Goal: Task Accomplishment & Management: Use online tool/utility

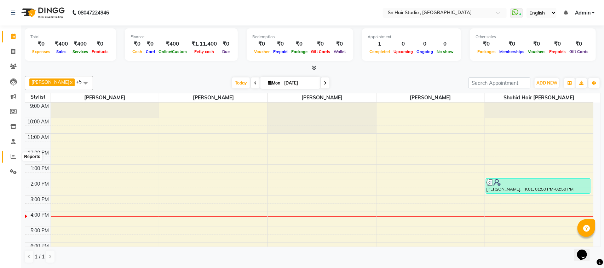
click at [13, 160] on span at bounding box center [13, 157] width 12 height 8
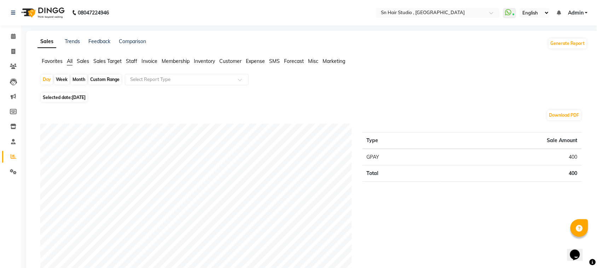
click at [134, 60] on span "Staff" at bounding box center [131, 61] width 11 height 6
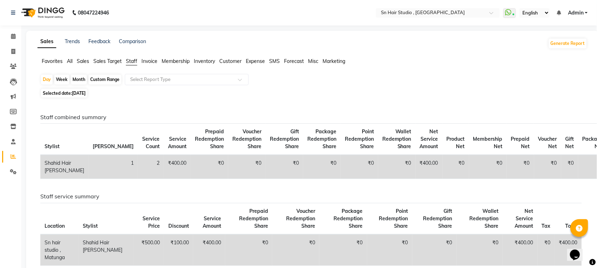
click at [77, 81] on div "Month" at bounding box center [79, 80] width 16 height 10
select select "9"
select select "2025"
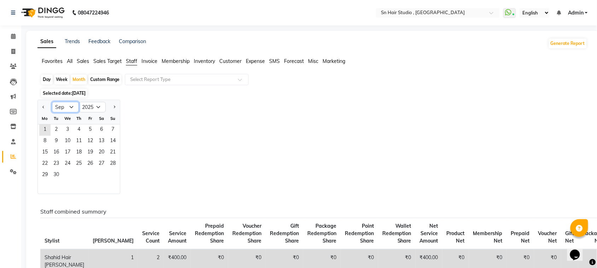
click at [69, 106] on select "Jan Feb Mar Apr May Jun [DATE] Aug Sep Oct Nov Dec" at bounding box center [65, 107] width 27 height 11
select select "8"
click at [52, 102] on select "Jan Feb Mar Apr May Jun [DATE] Aug Sep Oct Nov Dec" at bounding box center [65, 107] width 27 height 11
click at [85, 129] on span "1" at bounding box center [90, 130] width 11 height 11
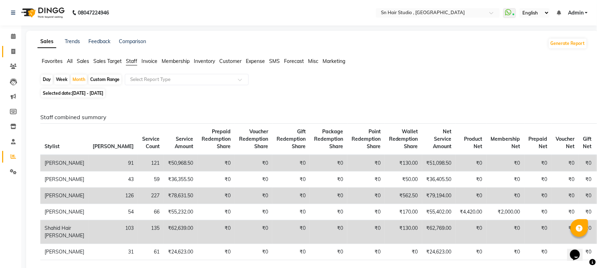
click at [13, 57] on link "Invoice" at bounding box center [10, 52] width 17 height 12
select select "service"
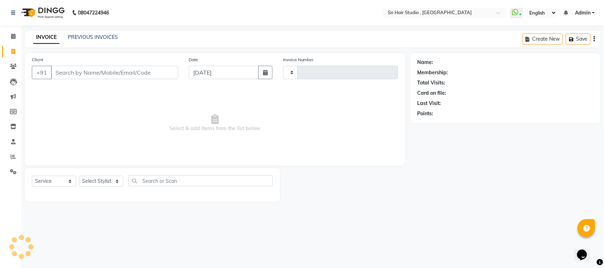
type input "1463"
select select "6415"
click at [11, 165] on li "Settings" at bounding box center [10, 172] width 21 height 15
click at [13, 160] on span at bounding box center [13, 157] width 12 height 8
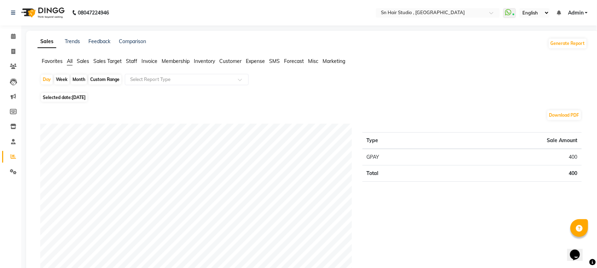
click at [133, 61] on span "Staff" at bounding box center [131, 61] width 11 height 6
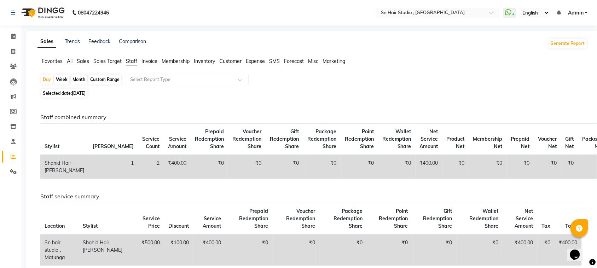
click at [77, 82] on div "Month" at bounding box center [79, 80] width 16 height 10
select select "9"
select select "2025"
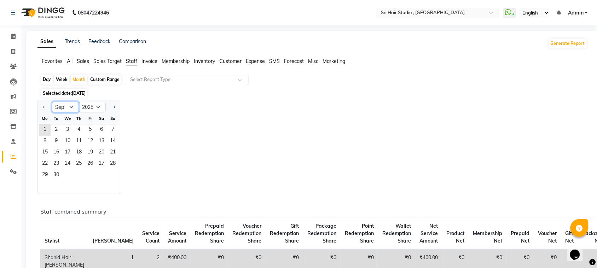
click at [64, 108] on select "Jan Feb Mar Apr May Jun [DATE] Aug Sep Oct Nov Dec" at bounding box center [65, 107] width 27 height 11
select select "8"
click at [52, 102] on select "Jan Feb Mar Apr May Jun [DATE] Aug Sep Oct Nov Dec" at bounding box center [65, 107] width 27 height 11
click at [89, 130] on span "1" at bounding box center [90, 130] width 11 height 11
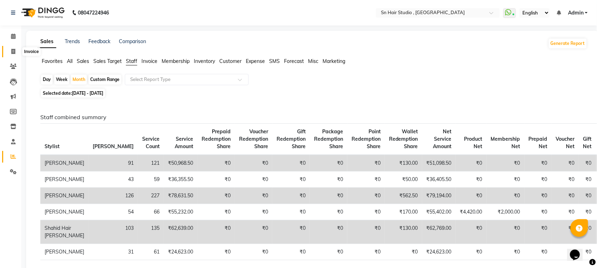
click at [9, 50] on span at bounding box center [13, 52] width 12 height 8
select select "6415"
select select "service"
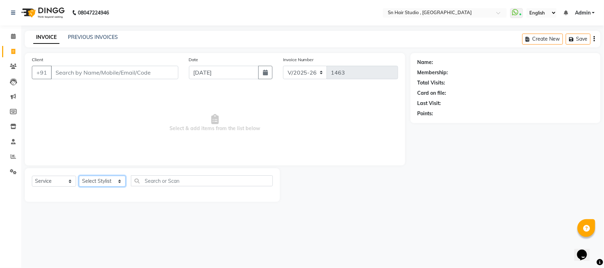
click at [109, 185] on select "Select Stylist [PERSON_NAME] [PERSON_NAME] [PERSON_NAME] hair [PERSON_NAME]" at bounding box center [102, 181] width 47 height 11
click at [93, 180] on select "Select Stylist [PERSON_NAME] [PERSON_NAME] [PERSON_NAME] hair [PERSON_NAME]" at bounding box center [102, 181] width 47 height 11
select select "52394"
click at [79, 176] on select "Select Stylist [PERSON_NAME] [PERSON_NAME] [PERSON_NAME] hair [PERSON_NAME]" at bounding box center [102, 181] width 47 height 11
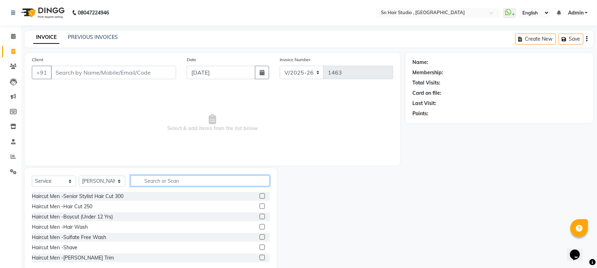
click at [184, 177] on input "text" at bounding box center [200, 181] width 139 height 11
type input "3"
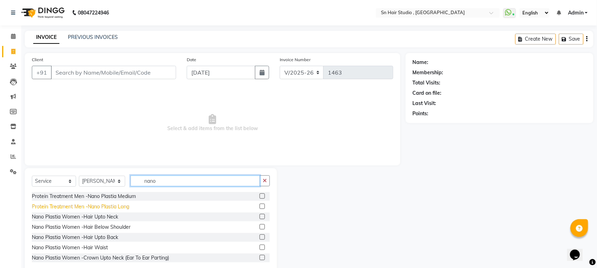
type input "nano"
click at [84, 203] on div "Protein Treatment Men -Nano Plastia Long" at bounding box center [80, 206] width 97 height 7
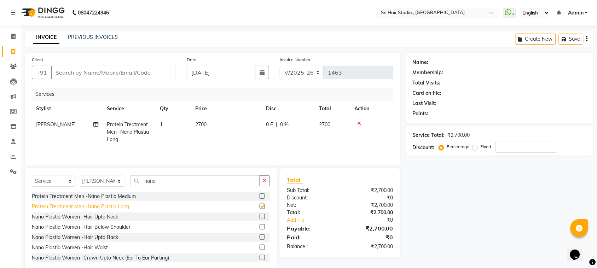
checkbox input "false"
click at [94, 197] on div "Protein Treatment Men -Nano Plastia Medium" at bounding box center [84, 196] width 104 height 7
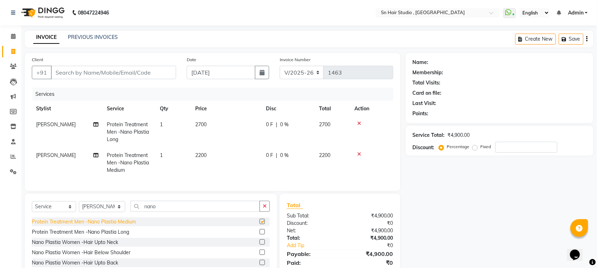
checkbox input "false"
click at [60, 245] on div "Nano Plastia Women -Hair Upto Neck" at bounding box center [75, 242] width 86 height 7
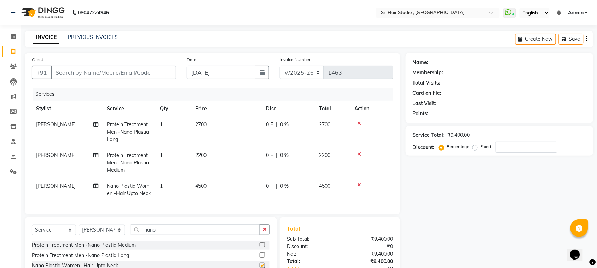
checkbox input "false"
click at [359, 152] on icon at bounding box center [359, 154] width 4 height 5
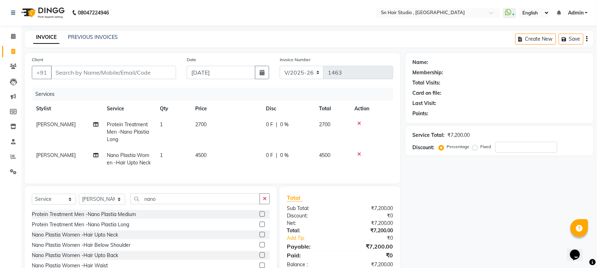
click at [359, 122] on icon at bounding box center [359, 123] width 4 height 5
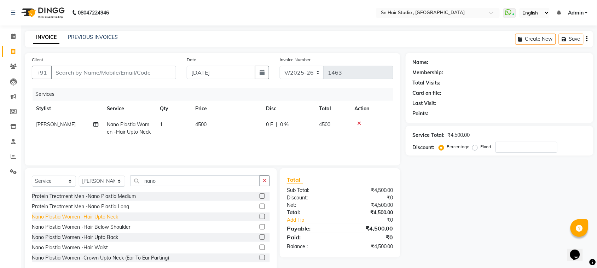
click at [73, 236] on div "Nano Plastia Women -Hair Upto Back" at bounding box center [75, 237] width 86 height 7
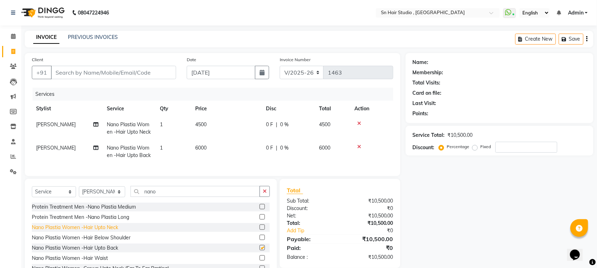
checkbox input "false"
click at [360, 124] on div at bounding box center [372, 123] width 35 height 5
click at [359, 123] on icon at bounding box center [359, 123] width 4 height 5
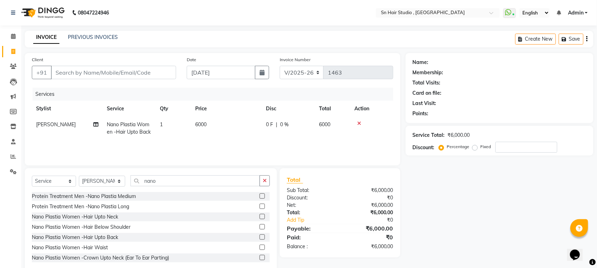
drag, startPoint x: 359, startPoint y: 121, endPoint x: 323, endPoint y: 129, distance: 37.4
click at [356, 121] on div at bounding box center [372, 123] width 35 height 5
click at [359, 124] on icon at bounding box center [359, 123] width 4 height 5
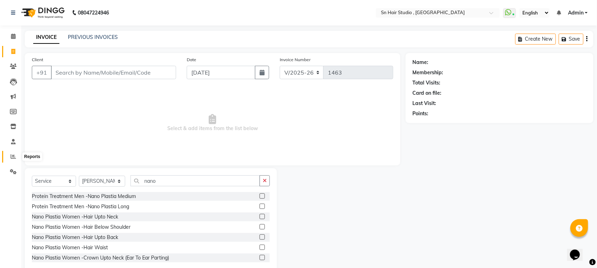
click at [13, 157] on icon at bounding box center [13, 156] width 5 height 5
click at [12, 159] on icon at bounding box center [13, 156] width 5 height 5
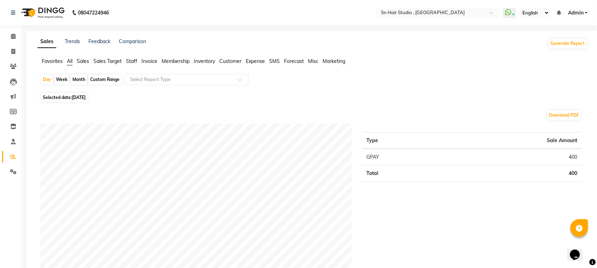
click at [129, 61] on span "Staff" at bounding box center [131, 61] width 11 height 6
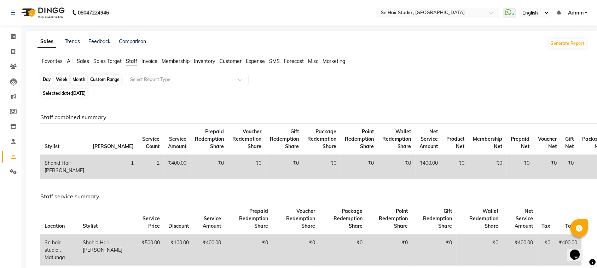
click at [46, 84] on div "Day" at bounding box center [47, 80] width 12 height 10
select select "9"
select select "2025"
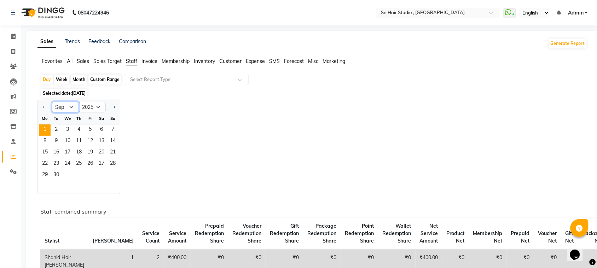
click at [63, 108] on select "Jan Feb Mar Apr May Jun [DATE] Aug Sep Oct Nov Dec" at bounding box center [65, 107] width 27 height 11
select select "8"
click at [52, 102] on select "Jan Feb Mar Apr May Jun [DATE] Aug Sep Oct Nov Dec" at bounding box center [65, 107] width 27 height 11
click at [113, 179] on span "31" at bounding box center [112, 175] width 11 height 11
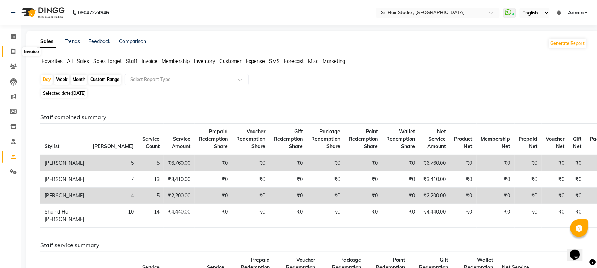
click at [9, 53] on span at bounding box center [13, 52] width 12 height 8
select select "service"
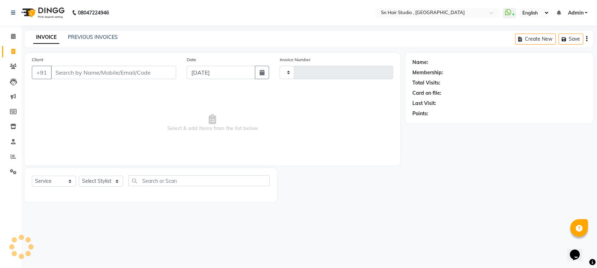
type input "1463"
select select "6415"
click at [14, 48] on span at bounding box center [13, 52] width 12 height 8
select select "6415"
select select "service"
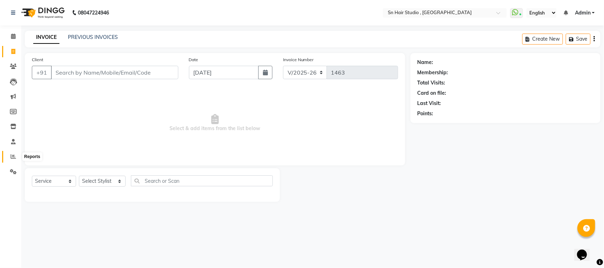
click at [13, 158] on icon at bounding box center [13, 156] width 5 height 5
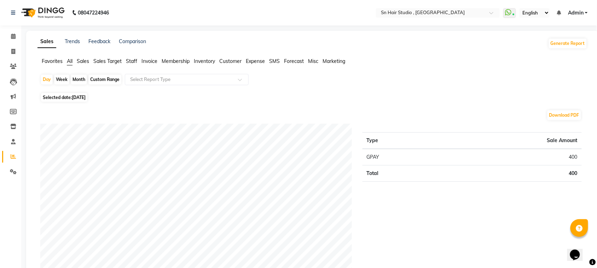
click at [130, 62] on span "Staff" at bounding box center [131, 61] width 11 height 6
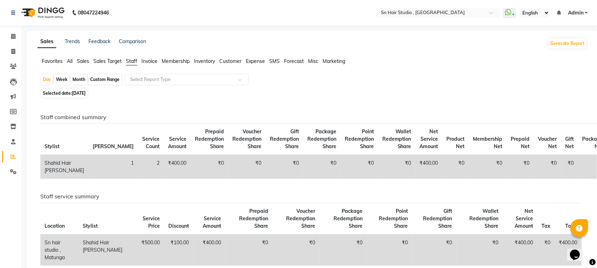
click at [78, 77] on div "Month" at bounding box center [79, 80] width 16 height 10
select select "9"
select select "2025"
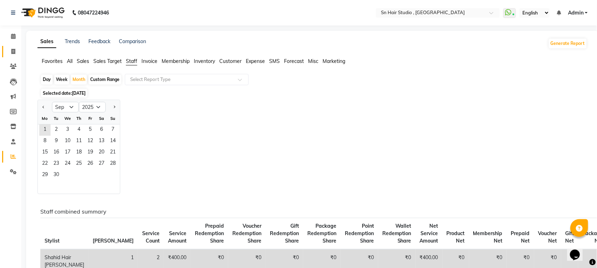
click at [14, 56] on link "Invoice" at bounding box center [10, 52] width 17 height 12
select select "service"
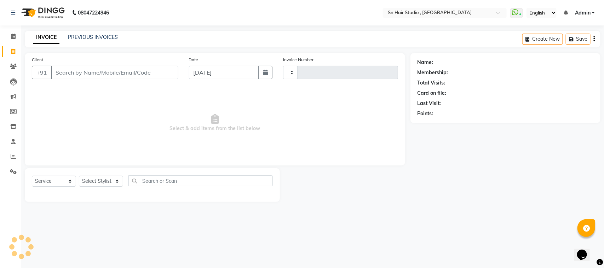
type input "1463"
select select "6415"
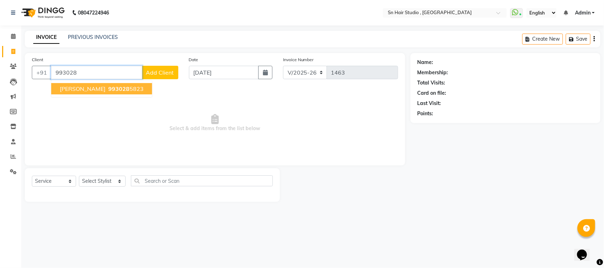
click at [76, 87] on span "[PERSON_NAME]" at bounding box center [83, 88] width 46 height 7
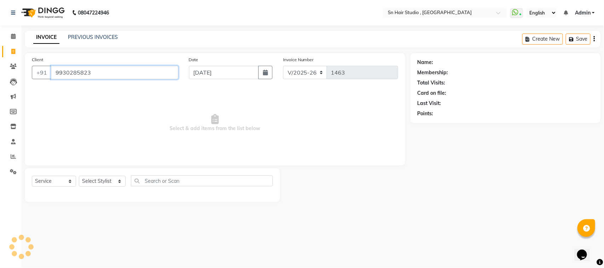
type input "9930285823"
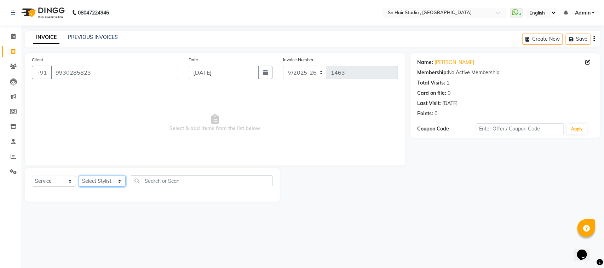
click at [109, 181] on select "Select Stylist [PERSON_NAME] [PERSON_NAME] [PERSON_NAME] hair [PERSON_NAME]" at bounding box center [102, 181] width 47 height 11
select select "58014"
click at [79, 176] on select "Select Stylist [PERSON_NAME] [PERSON_NAME] [PERSON_NAME] hair [PERSON_NAME]" at bounding box center [102, 181] width 47 height 11
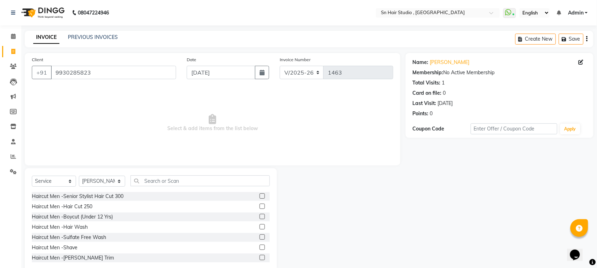
click at [150, 174] on div "Select Service Product Membership Package Voucher Prepaid Gift Card Select Styl…" at bounding box center [151, 220] width 252 height 104
click at [149, 179] on input "text" at bounding box center [200, 181] width 139 height 11
type input "rica"
click at [260, 236] on label at bounding box center [262, 237] width 5 height 5
click at [260, 236] on input "checkbox" at bounding box center [262, 237] width 5 height 5
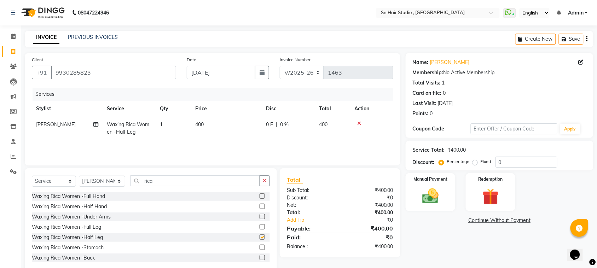
checkbox input "false"
click at [174, 179] on input "rica" at bounding box center [196, 181] width 130 height 11
type input "r"
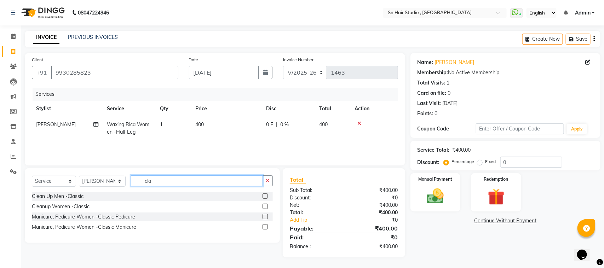
type input "cla"
click at [266, 216] on label at bounding box center [265, 216] width 5 height 5
click at [266, 216] on input "checkbox" at bounding box center [265, 217] width 5 height 5
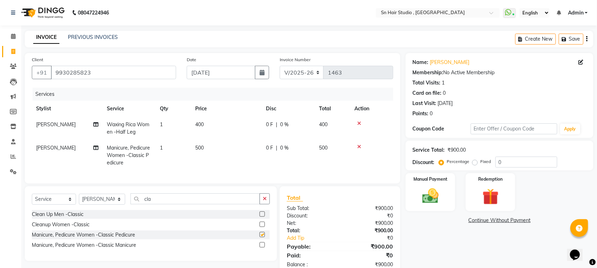
checkbox input "false"
click at [214, 204] on input "cla" at bounding box center [196, 199] width 130 height 11
type input "c"
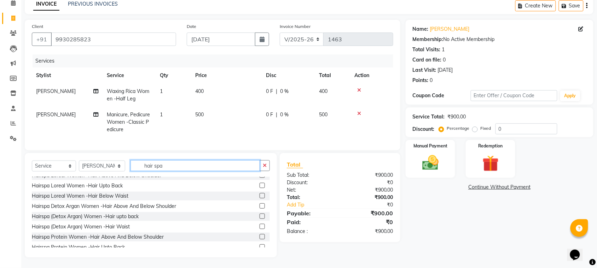
scroll to position [83, 0]
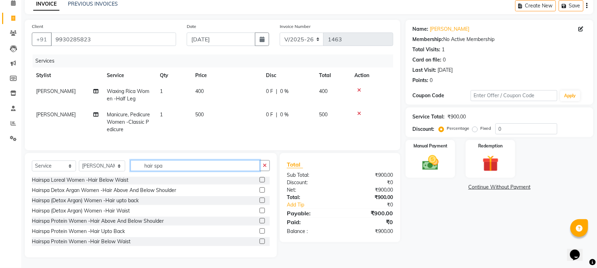
type input "hair spa"
click at [260, 222] on label at bounding box center [262, 220] width 5 height 5
click at [260, 222] on input "checkbox" at bounding box center [262, 221] width 5 height 5
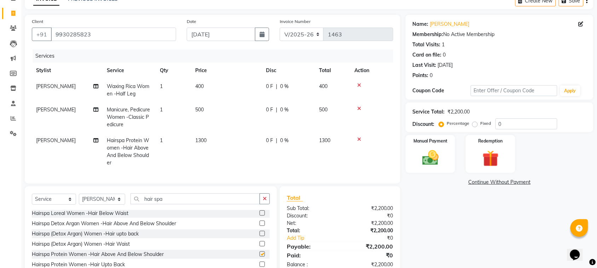
checkbox input "false"
click at [211, 138] on td "1300" at bounding box center [226, 152] width 71 height 38
select select "58014"
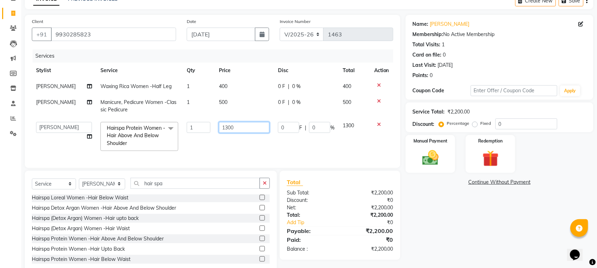
click at [224, 127] on input "1300" at bounding box center [244, 127] width 51 height 11
type input "1200"
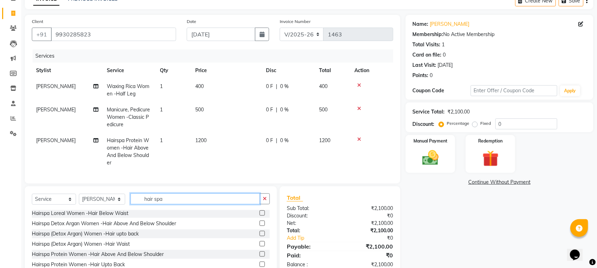
click at [188, 193] on div "Select Service Product Membership Package Voucher Prepaid Gift Card Select Styl…" at bounding box center [151, 239] width 252 height 104
type input "h"
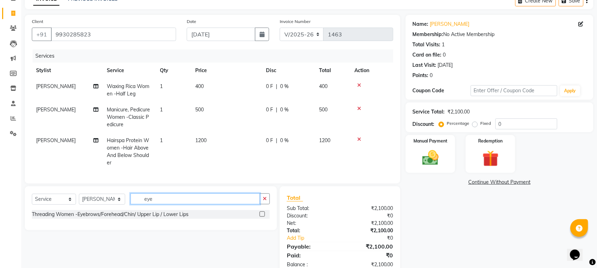
scroll to position [0, 0]
type input "eye"
click at [262, 217] on label at bounding box center [262, 214] width 5 height 5
click at [262, 217] on input "checkbox" at bounding box center [262, 214] width 5 height 5
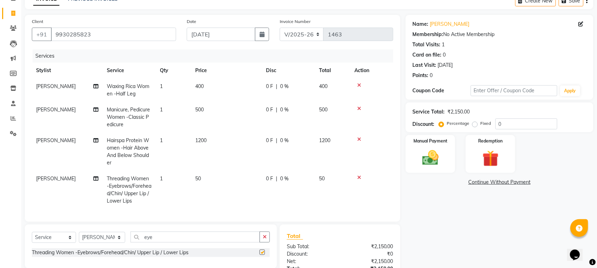
checkbox input "false"
click at [202, 243] on input "eye" at bounding box center [196, 237] width 130 height 11
type input "e"
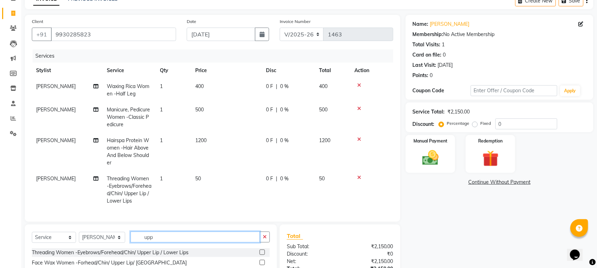
scroll to position [101, 0]
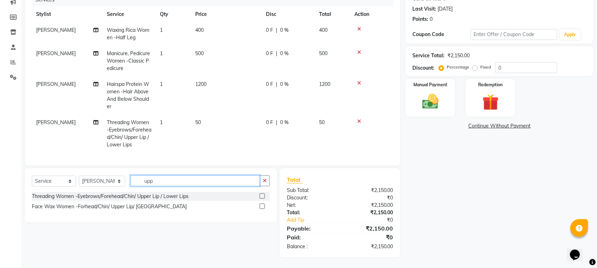
type input "upp"
click at [262, 206] on label at bounding box center [262, 206] width 5 height 5
click at [262, 206] on input "checkbox" at bounding box center [262, 207] width 5 height 5
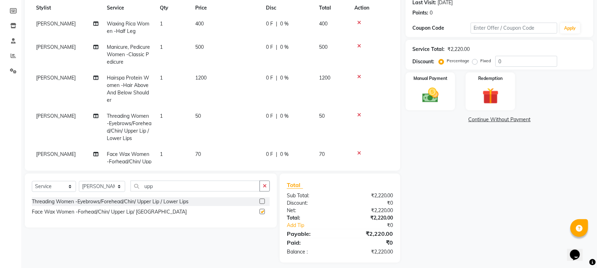
checkbox input "false"
click at [526, 61] on input "0" at bounding box center [527, 61] width 62 height 11
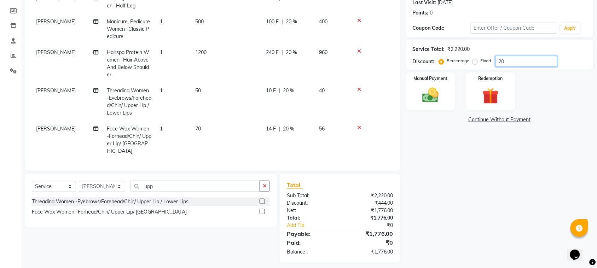
type input "20"
click at [294, 87] on span "20 %" at bounding box center [288, 90] width 11 height 7
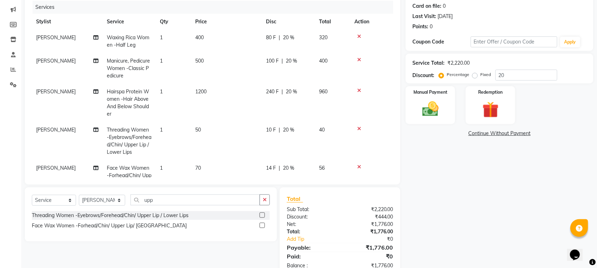
select select "58014"
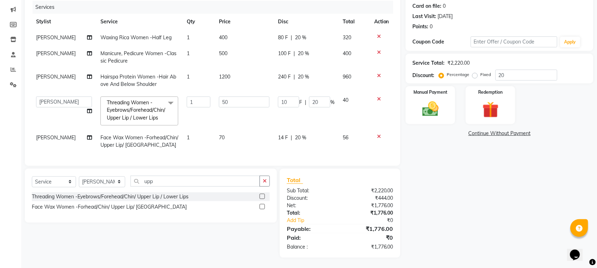
scroll to position [94, 0]
click at [292, 96] on input "10" at bounding box center [288, 101] width 21 height 11
type input "1"
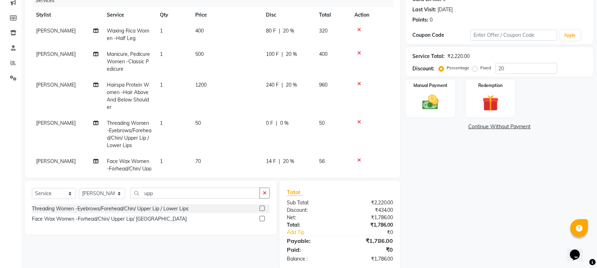
click at [305, 129] on tbody "[PERSON_NAME] Waxing Rica Women -Half Leg 1 400 80 F | 20 % 320 [PERSON_NAME] M…" at bounding box center [213, 107] width 362 height 169
click at [293, 159] on span "20 %" at bounding box center [288, 161] width 11 height 7
select select "58014"
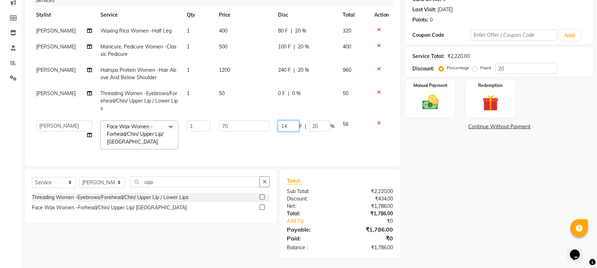
click at [294, 124] on input "14" at bounding box center [288, 126] width 21 height 11
type input "1"
click at [430, 167] on div "Name: [PERSON_NAME] Membership: No Active Membership Total Visits: 1 Card on fi…" at bounding box center [502, 108] width 193 height 299
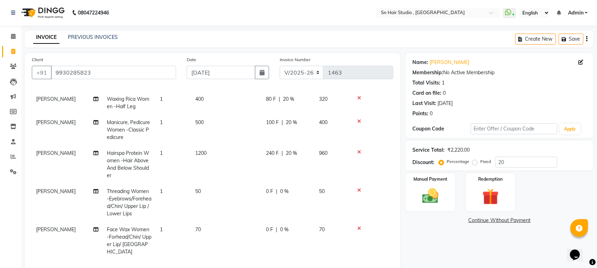
scroll to position [105, 0]
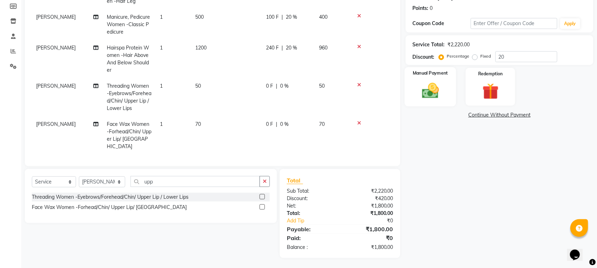
click at [428, 88] on img at bounding box center [431, 90] width 28 height 19
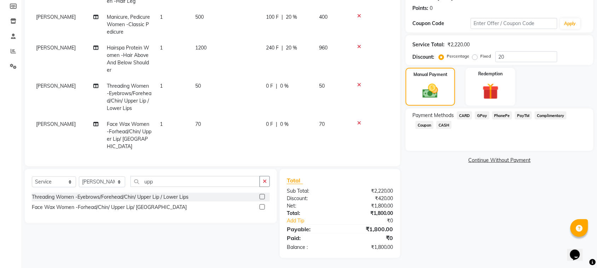
click at [446, 124] on span "CASH" at bounding box center [444, 125] width 15 height 8
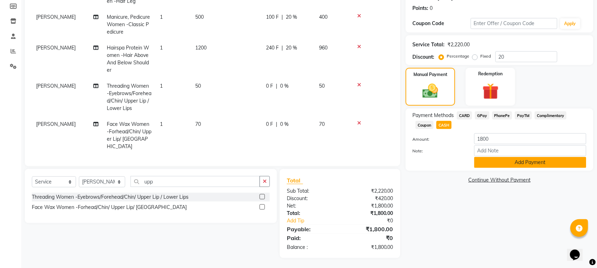
click at [495, 160] on button "Add Payment" at bounding box center [531, 162] width 112 height 11
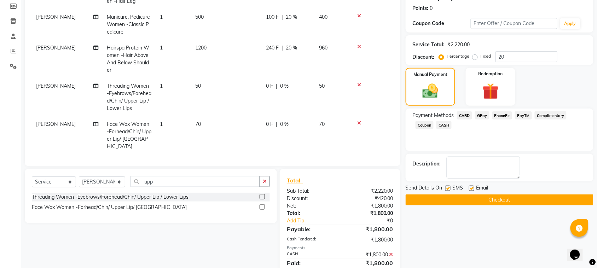
click at [482, 197] on button "Checkout" at bounding box center [500, 200] width 188 height 11
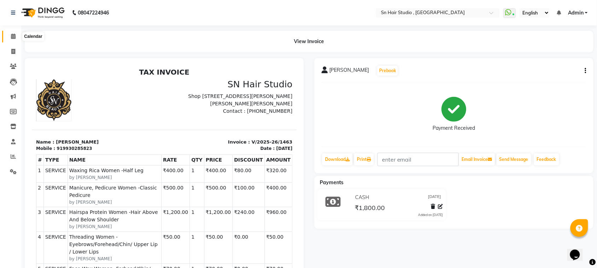
click at [13, 35] on icon at bounding box center [13, 36] width 5 height 5
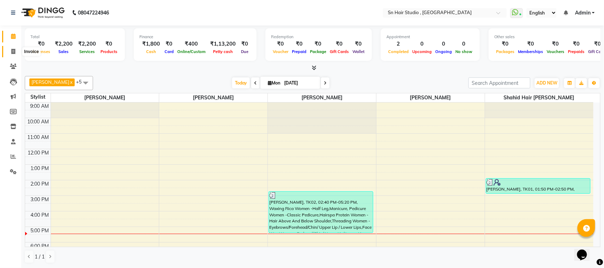
click at [11, 51] on icon at bounding box center [13, 51] width 4 height 5
select select "6415"
select select "service"
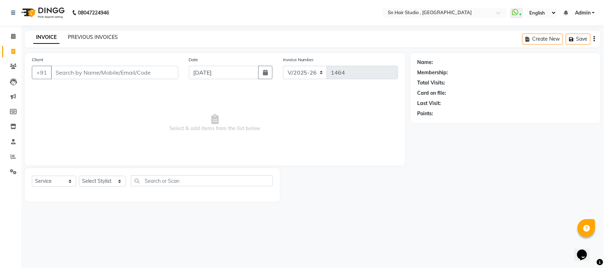
click at [87, 36] on link "PREVIOUS INVOICES" at bounding box center [93, 37] width 50 height 6
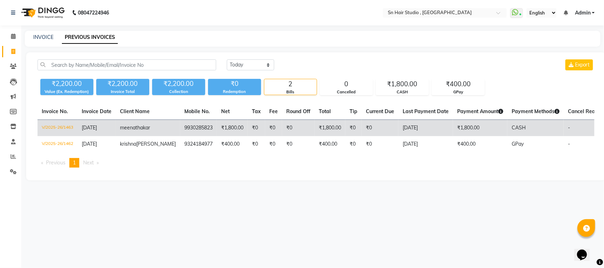
click at [140, 136] on td "[PERSON_NAME]" at bounding box center [148, 128] width 64 height 17
